Goal: Navigation & Orientation: Find specific page/section

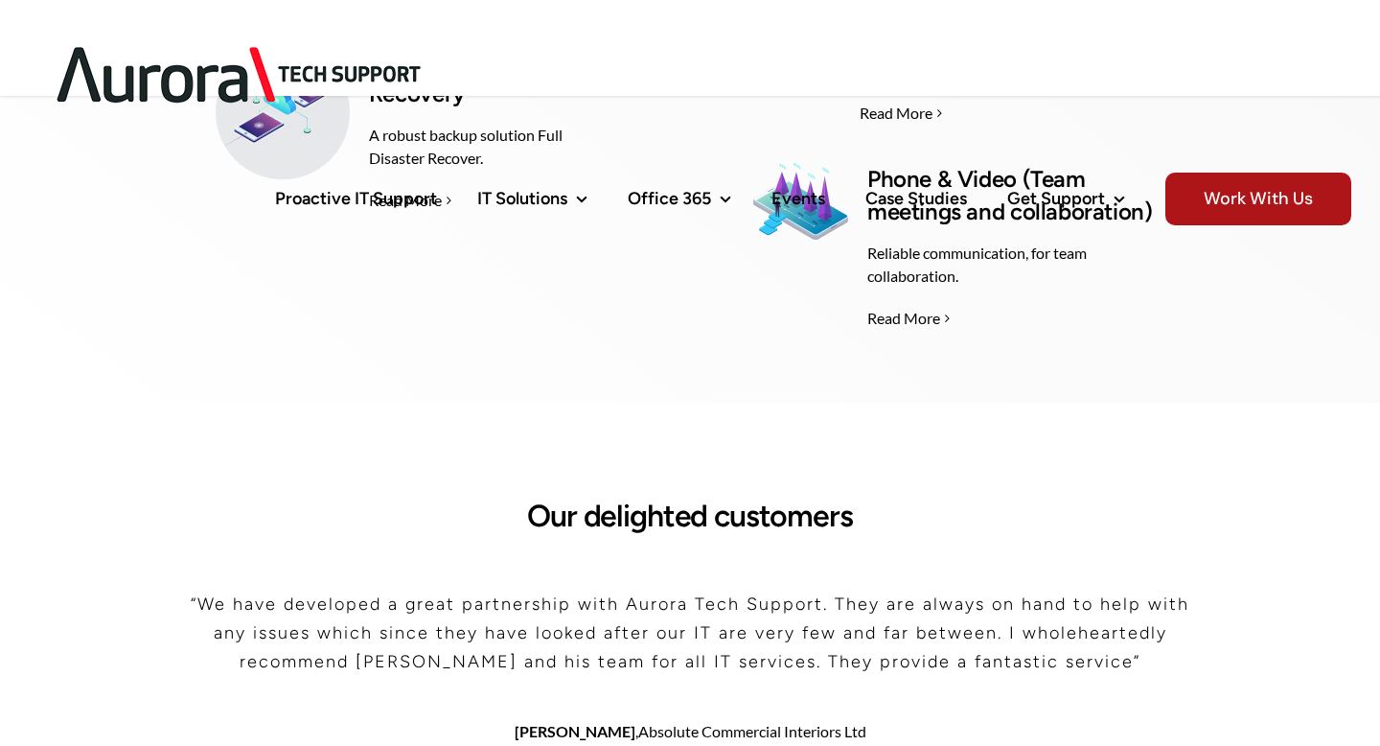
scroll to position [3768, 0]
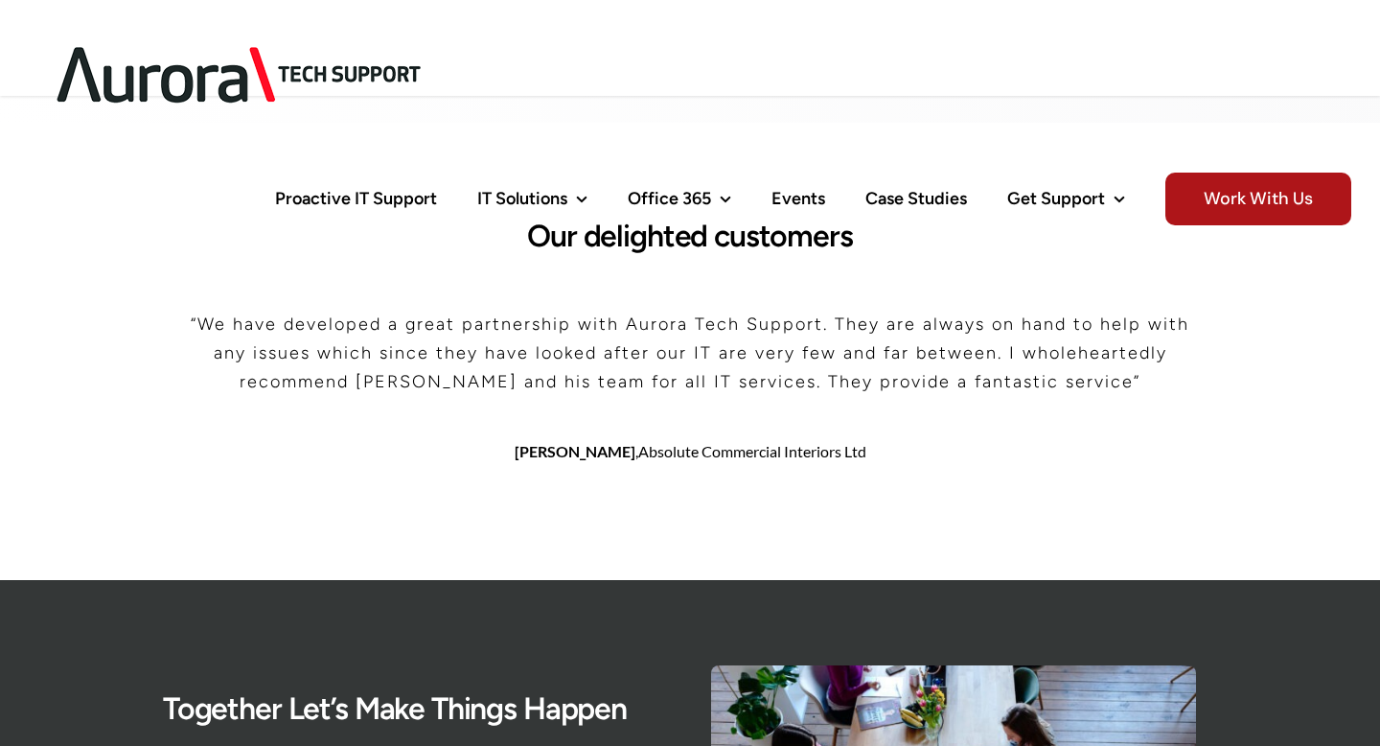
click at [616, 232] on h2 "Our delighted customers" at bounding box center [690, 236] width 1054 height 35
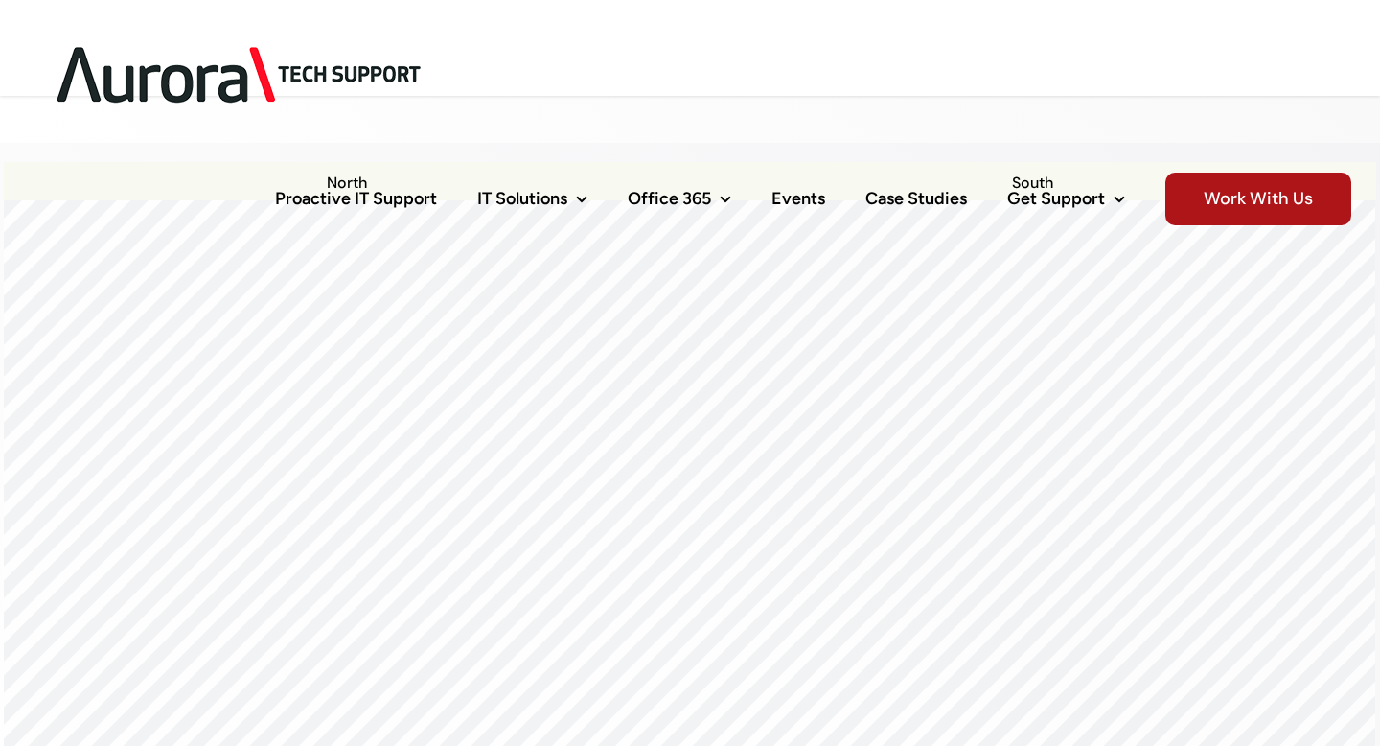
scroll to position [1717, 0]
click at [627, 210] on div at bounding box center [689, 210] width 1371 height 0
click at [621, 210] on div at bounding box center [689, 210] width 1371 height 0
click at [628, 210] on div at bounding box center [689, 210] width 1371 height 0
click at [698, 210] on div at bounding box center [689, 210] width 1371 height 0
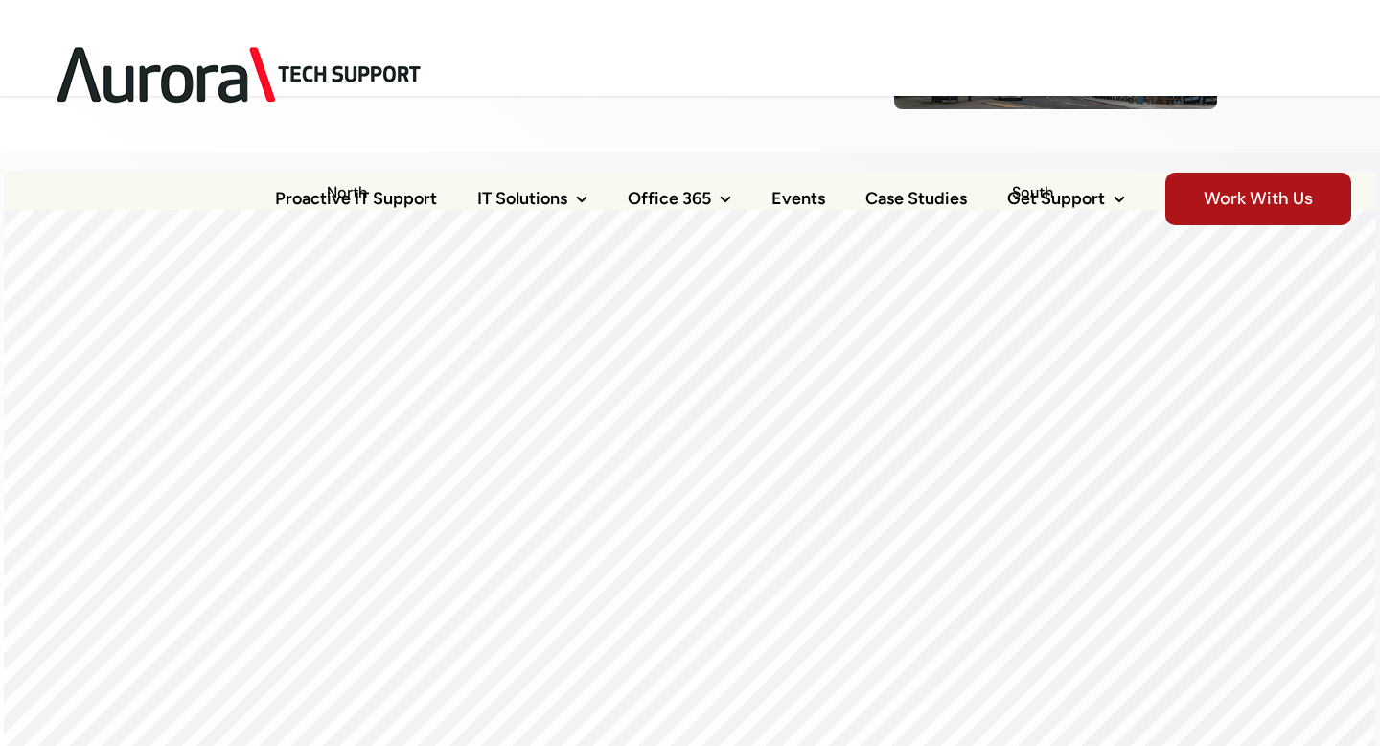
click at [663, 543] on div at bounding box center [689, 497] width 1371 height 575
drag, startPoint x: 748, startPoint y: 522, endPoint x: 679, endPoint y: 462, distance: 91.7
click at [679, 462] on div at bounding box center [689, 497] width 1371 height 575
click at [660, 210] on div at bounding box center [689, 210] width 1371 height 0
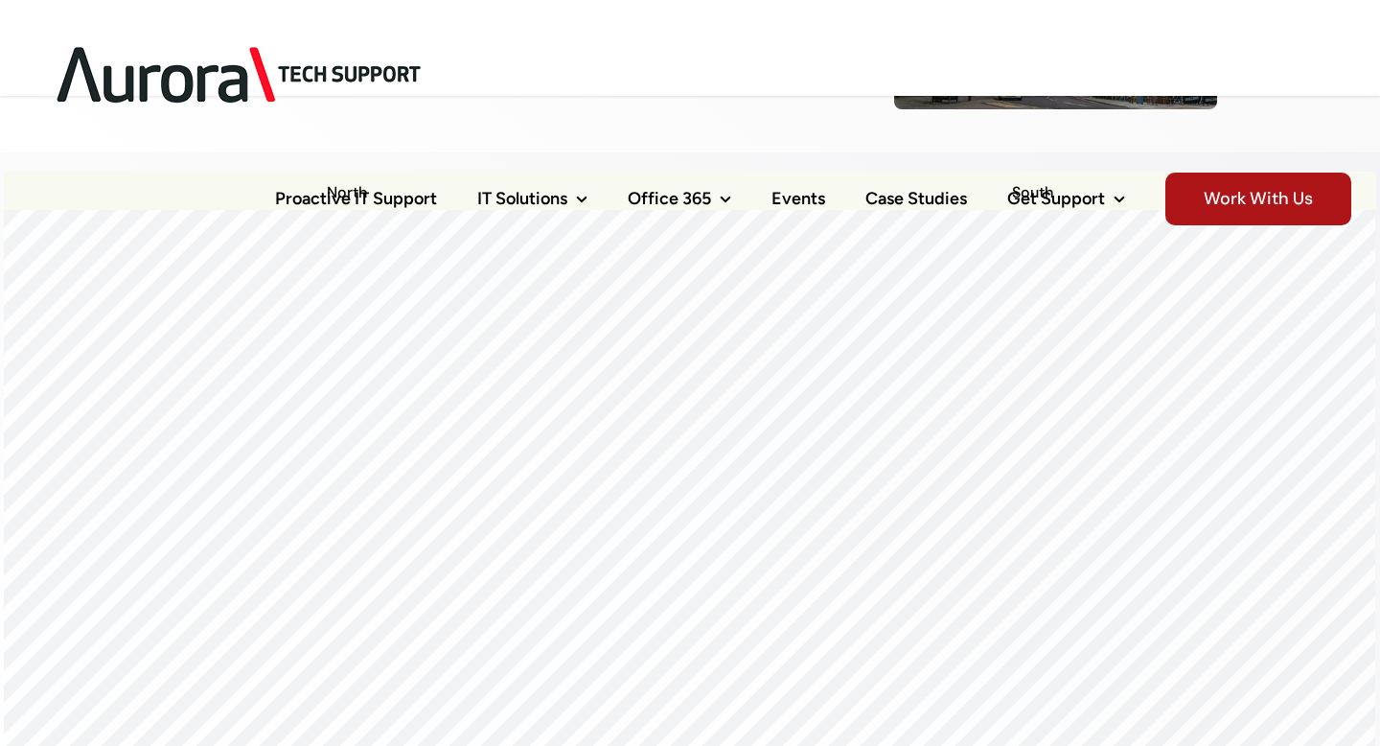
drag, startPoint x: 752, startPoint y: 627, endPoint x: 626, endPoint y: 447, distance: 220.2
click at [626, 447] on div at bounding box center [689, 497] width 1371 height 575
drag, startPoint x: 654, startPoint y: 606, endPoint x: 649, endPoint y: 428, distance: 177.4
click at [649, 427] on div at bounding box center [689, 497] width 1371 height 575
drag, startPoint x: 755, startPoint y: 489, endPoint x: 591, endPoint y: 466, distance: 165.5
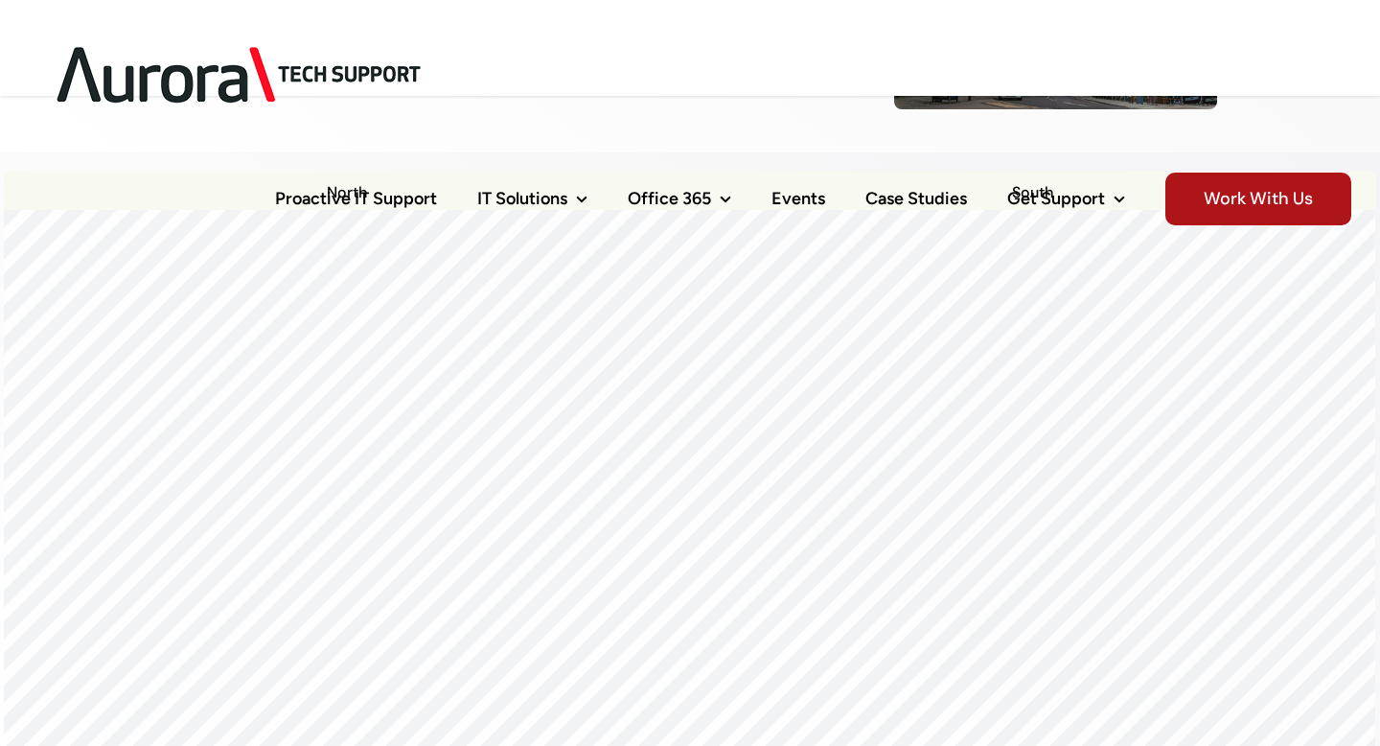
click at [591, 466] on div at bounding box center [689, 497] width 1371 height 575
click at [592, 492] on div at bounding box center [689, 497] width 1371 height 575
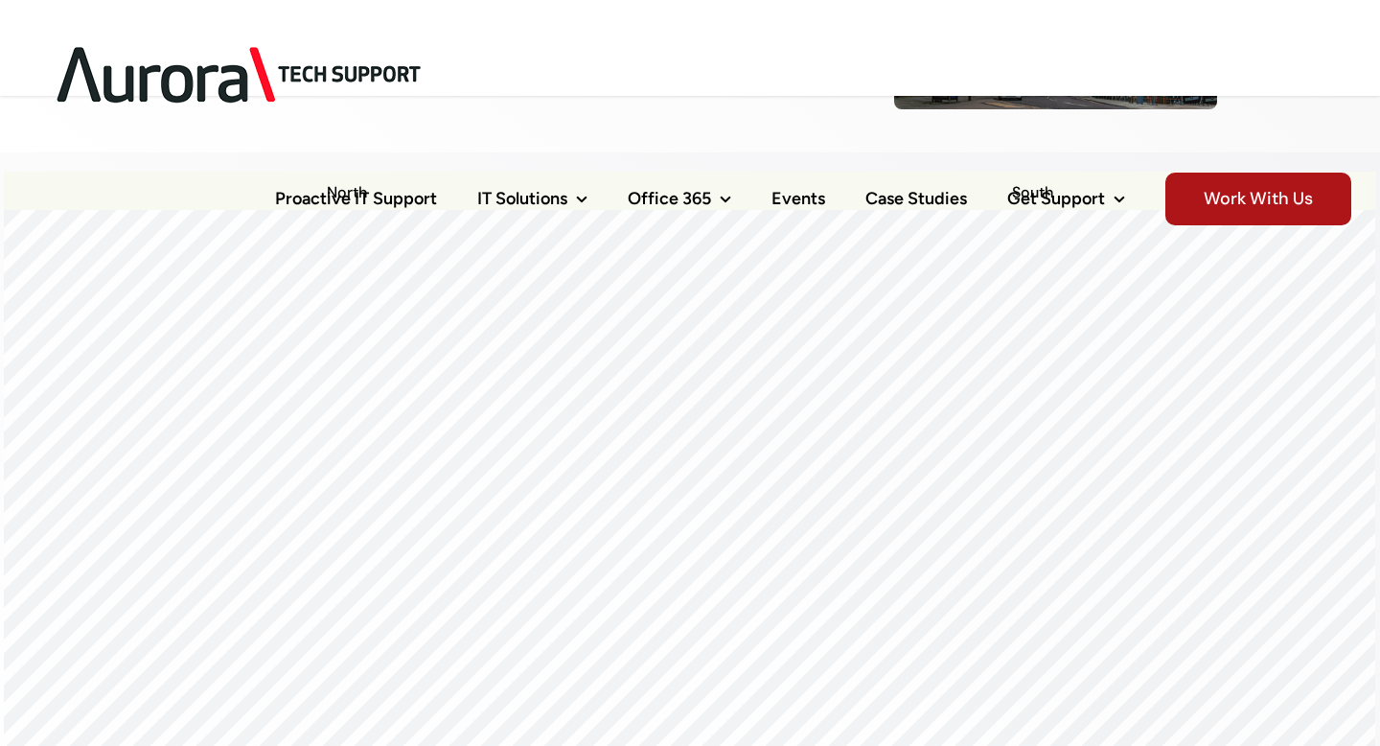
drag, startPoint x: 725, startPoint y: 506, endPoint x: 425, endPoint y: 497, distance: 301.1
click at [425, 497] on div at bounding box center [689, 497] width 1371 height 575
click at [588, 210] on div at bounding box center [689, 210] width 1371 height 0
click at [590, 210] on div at bounding box center [689, 210] width 1371 height 0
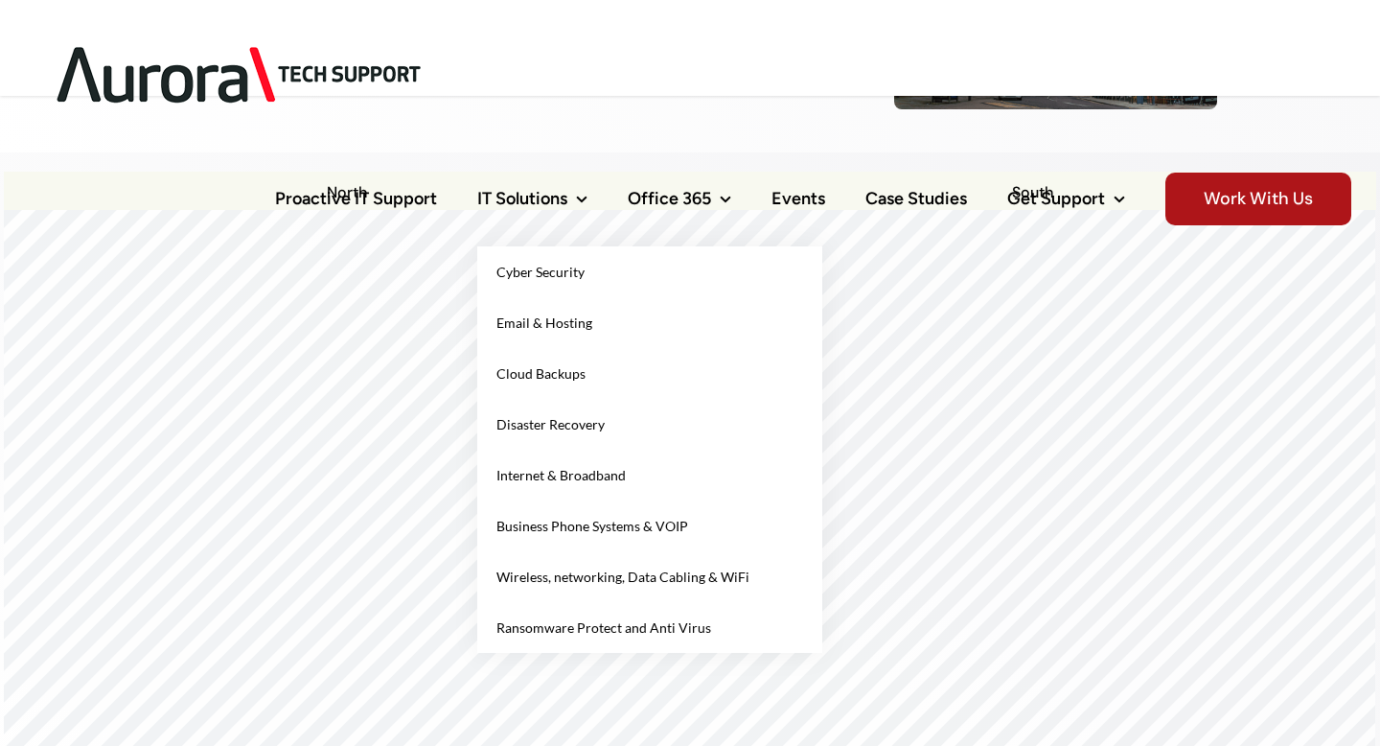
click at [560, 264] on span "Cyber Security" at bounding box center [540, 272] width 88 height 16
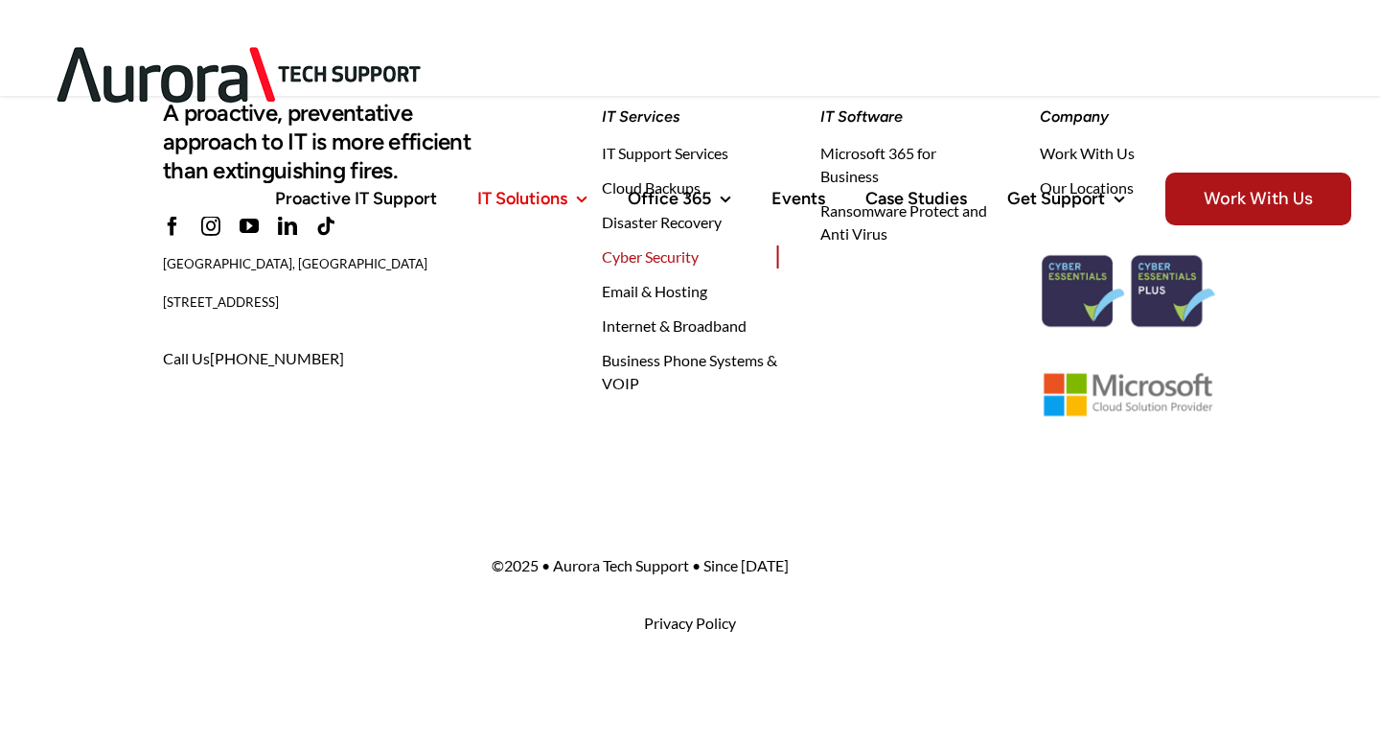
scroll to position [9719, 0]
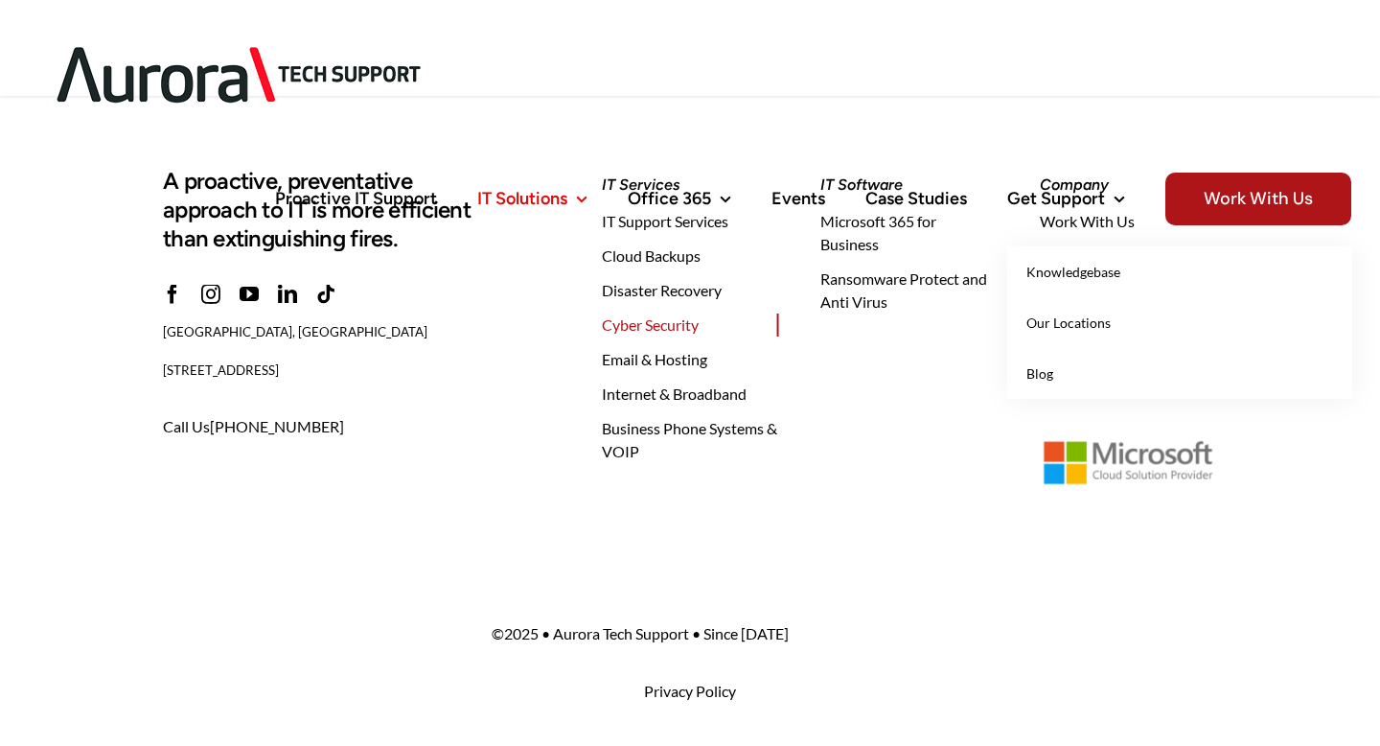
click at [1076, 264] on span "Knowledgebase" at bounding box center [1073, 272] width 94 height 16
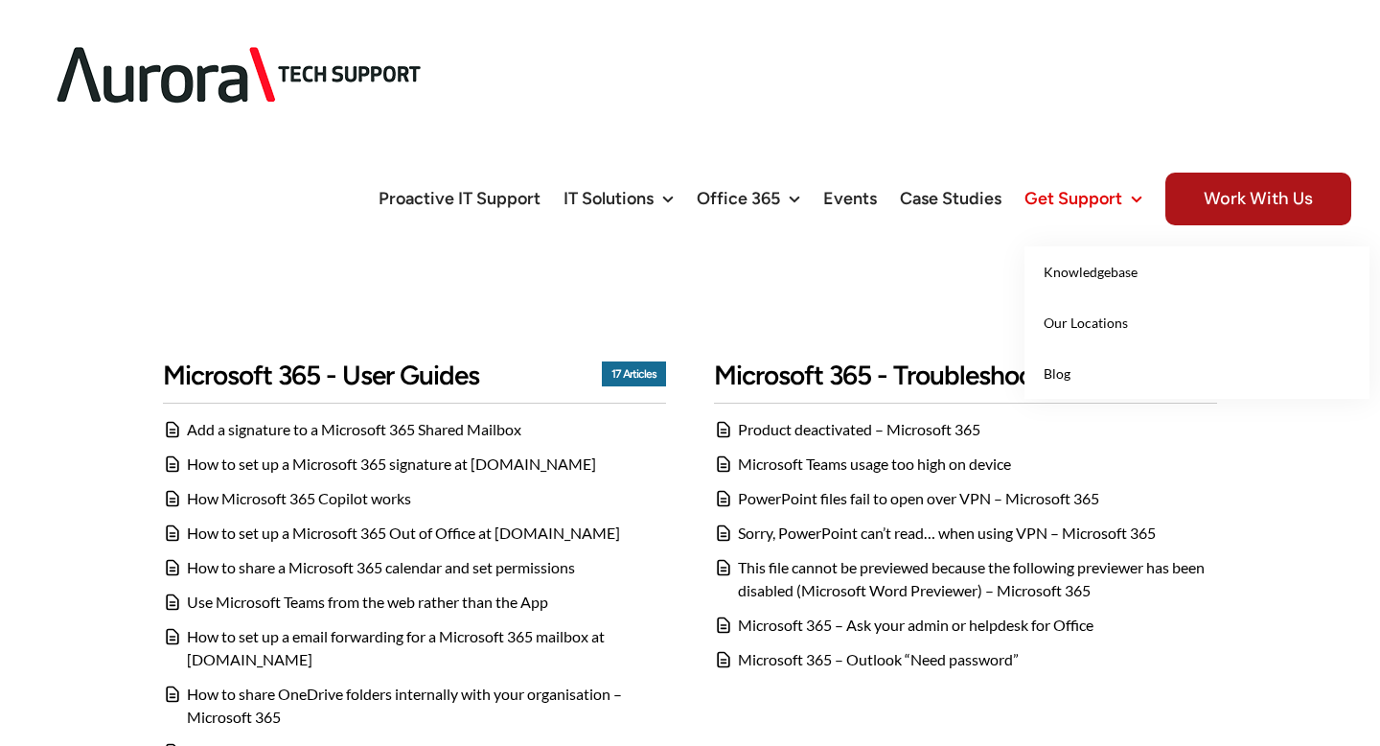
click at [1137, 189] on icon "Main Menu" at bounding box center [1137, 199] width 12 height 21
click at [1084, 314] on span "Our Locations" at bounding box center [1086, 322] width 84 height 16
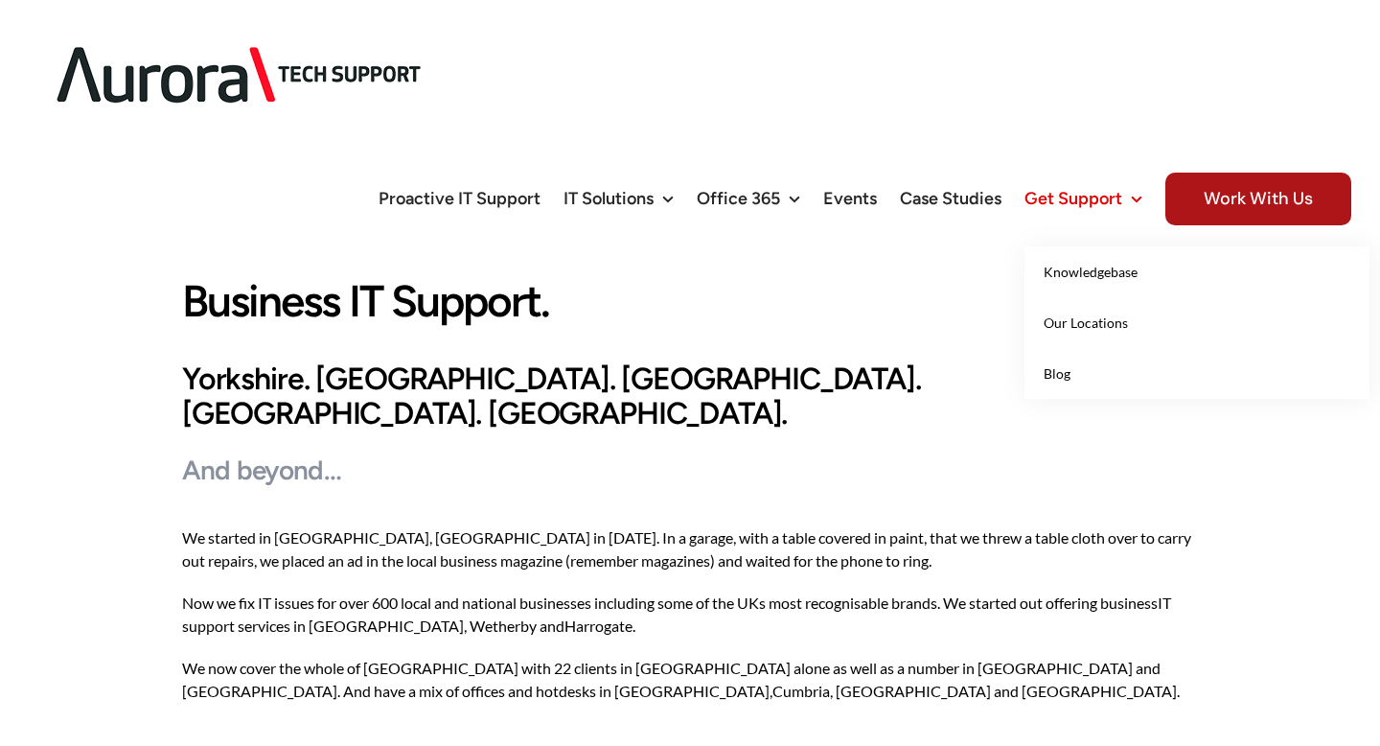
click at [1135, 189] on icon "Main Menu" at bounding box center [1137, 199] width 12 height 21
click at [1140, 189] on icon "Main Menu" at bounding box center [1137, 199] width 12 height 21
click at [1061, 365] on span "Blog" at bounding box center [1057, 373] width 27 height 16
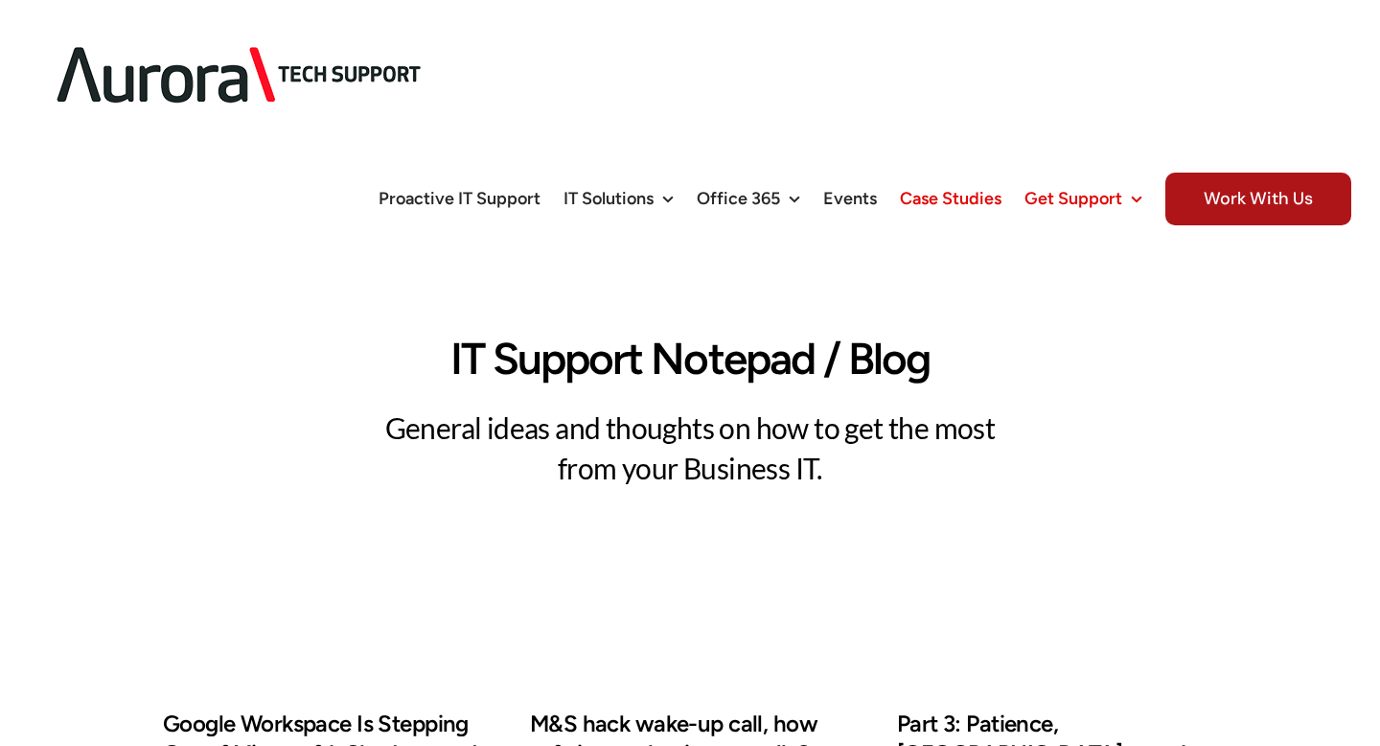
click at [952, 190] on span "Case Studies" at bounding box center [951, 198] width 102 height 17
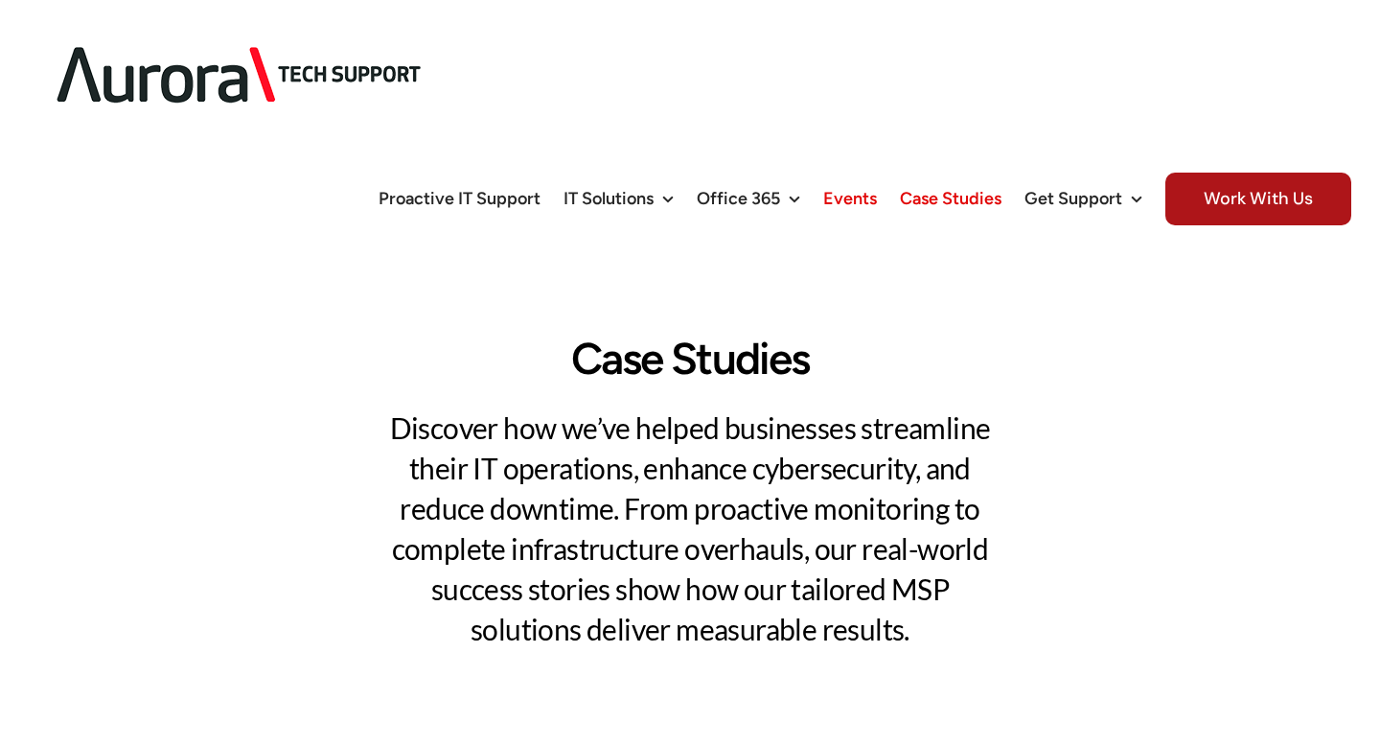
click at [847, 190] on span "Events" at bounding box center [850, 198] width 54 height 17
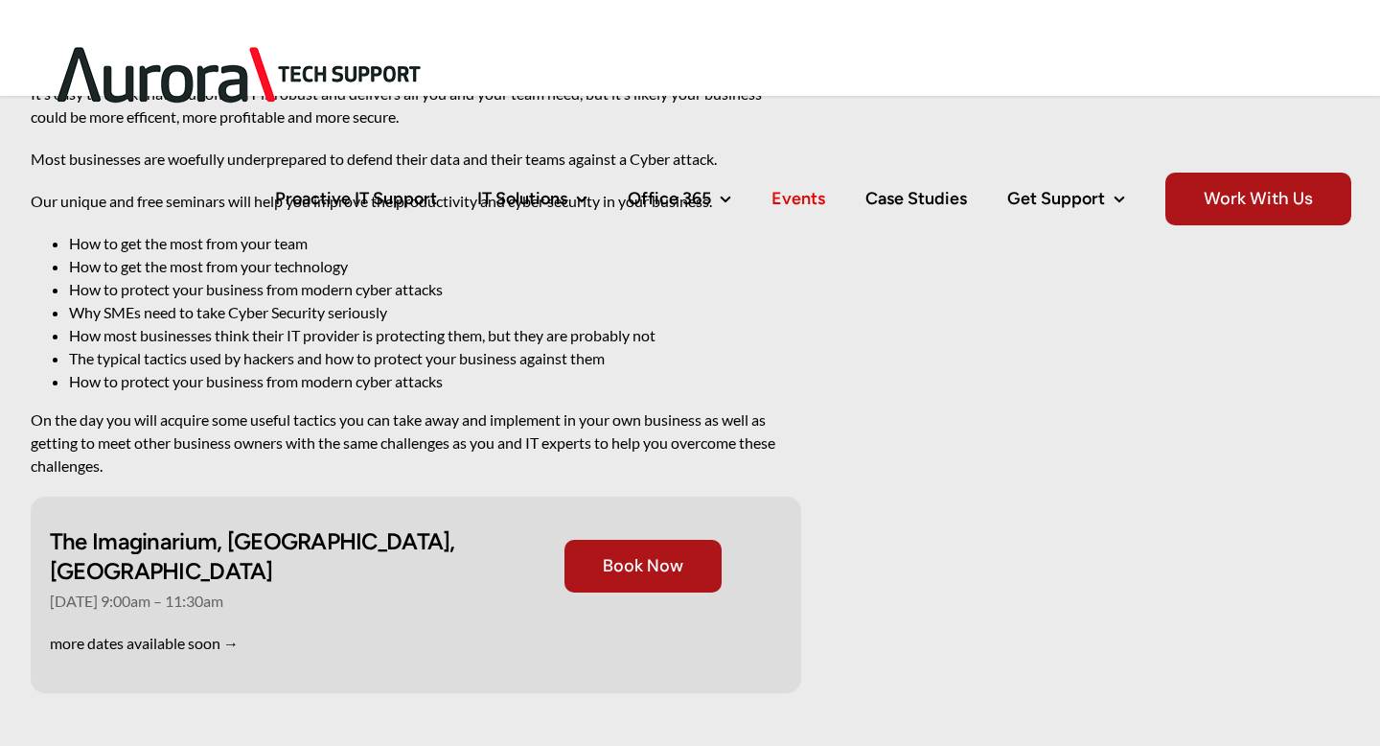
scroll to position [250, 0]
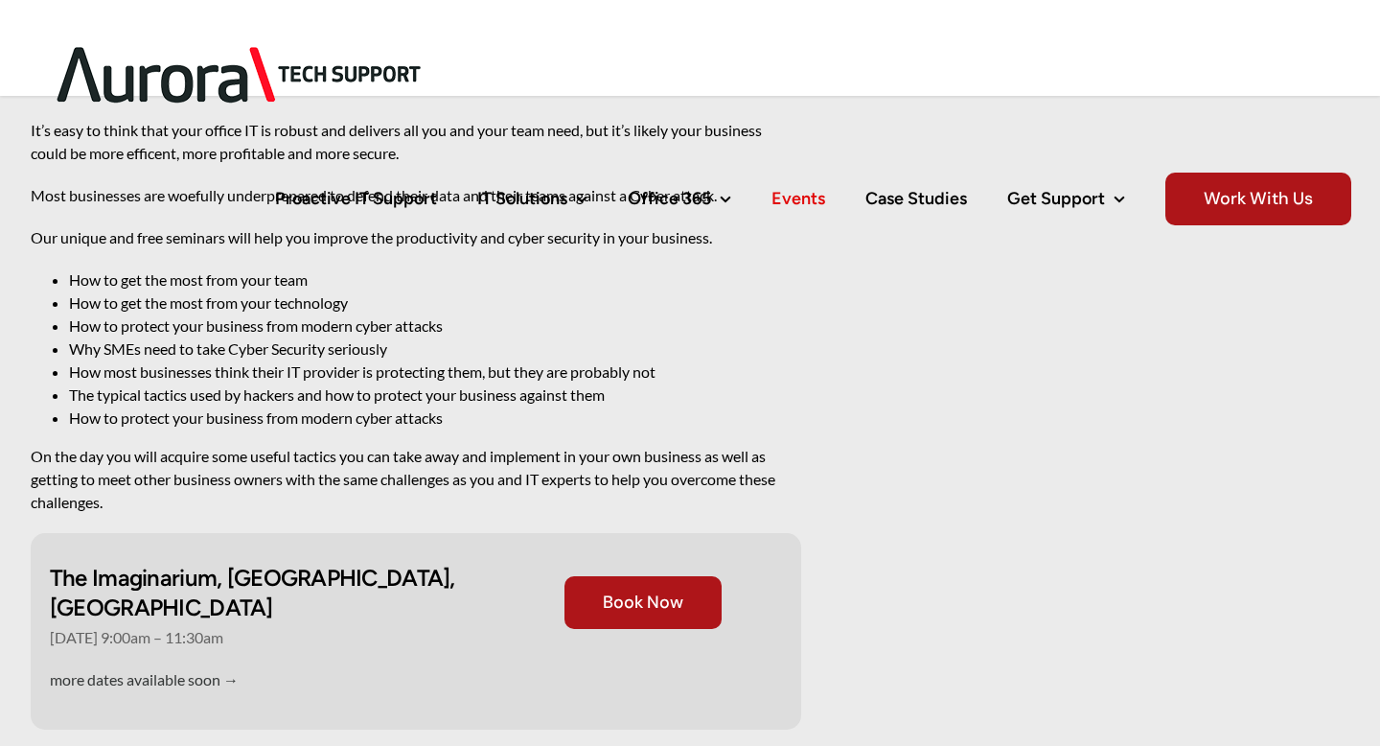
click at [171, 670] on link "more dates available soon →" at bounding box center [144, 679] width 189 height 18
